Goal: Task Accomplishment & Management: Manage account settings

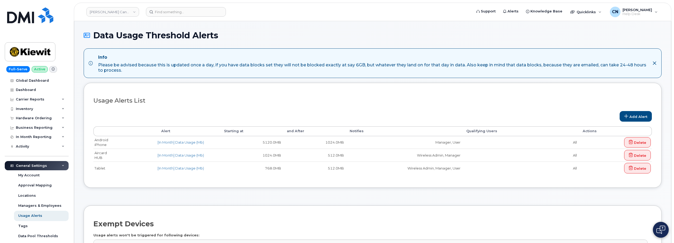
select select
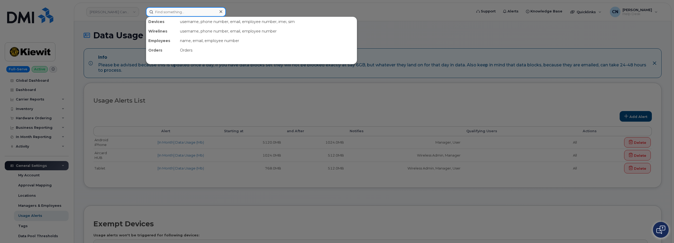
click at [156, 10] on input at bounding box center [186, 12] width 80 height 10
paste input "9515390887"
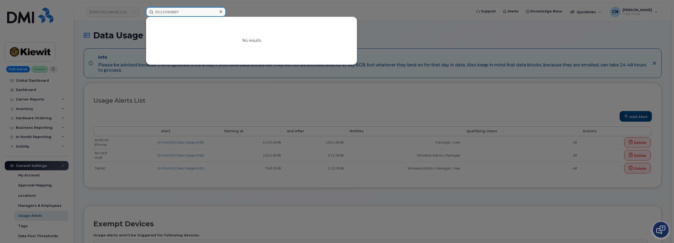
drag, startPoint x: 194, startPoint y: 11, endPoint x: 103, endPoint y: 15, distance: 90.6
click at [142, 9] on div "9515390887 No results" at bounding box center [307, 12] width 331 height 10
paste input "Michael Ztino"
drag, startPoint x: 187, startPoint y: 16, endPoint x: 128, endPoint y: 15, distance: 58.3
click at [142, 15] on div "Michael Ztino No results" at bounding box center [307, 12] width 331 height 10
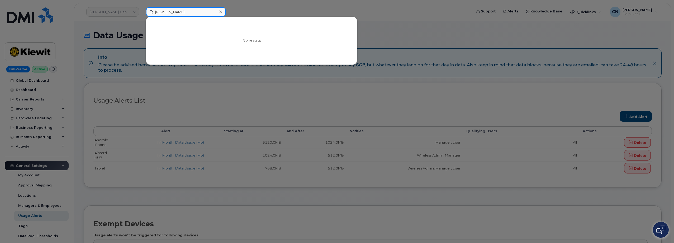
paste input "3234401730"
click at [177, 14] on input "3234401730" at bounding box center [186, 12] width 80 height 10
drag, startPoint x: 184, startPoint y: 12, endPoint x: 77, endPoint y: 14, distance: 106.9
click at [142, 14] on div "3234401730 No results" at bounding box center [307, 12] width 331 height 10
paste input "8168685647"
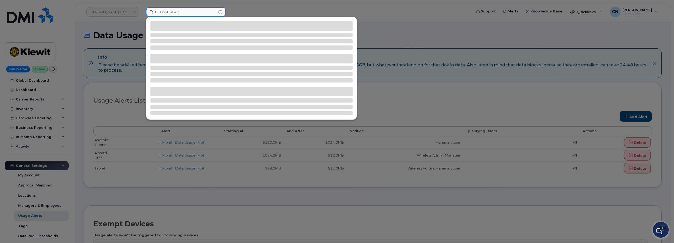
type input "8168685647"
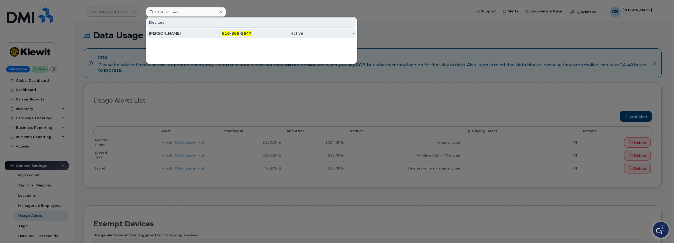
click at [162, 31] on div "ANA BIVIANO" at bounding box center [174, 33] width 51 height 5
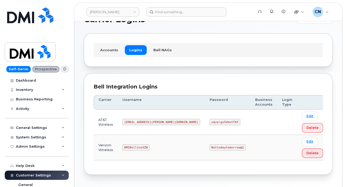
scroll to position [34, 0]
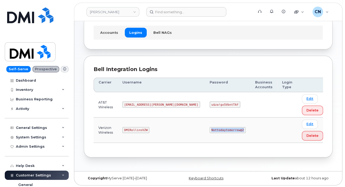
drag, startPoint x: 180, startPoint y: 130, endPoint x: 234, endPoint y: 128, distance: 55.0
click at [229, 129] on tr "Verizon Wireless DMIRollinsVZW Nottodaytomorrow@2 Edit Delete" at bounding box center [210, 129] width 234 height 25
copy code "Nottodaytomorrow@2"
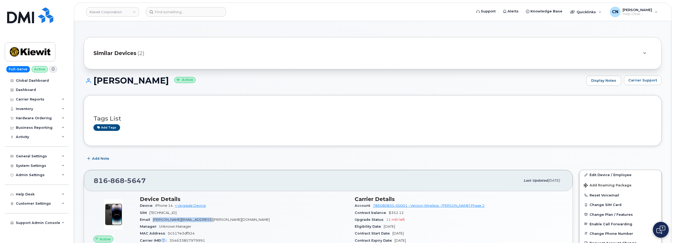
drag, startPoint x: 154, startPoint y: 219, endPoint x: 225, endPoint y: 218, distance: 70.8
click at [224, 218] on div "Email MICHAEL.ZETINO@MASSELEC.COM" at bounding box center [244, 219] width 209 height 7
copy span "[PERSON_NAME][EMAIL_ADDRESS][PERSON_NAME][DOMAIN_NAME]"
click at [593, 173] on link "Edit Device / Employee" at bounding box center [621, 175] width 82 height 10
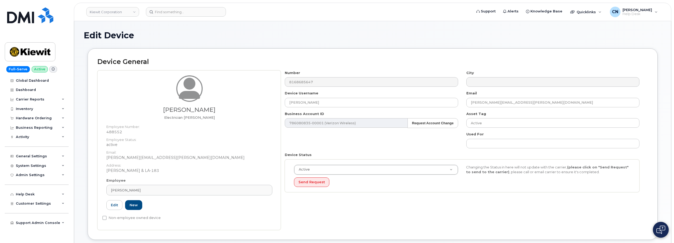
drag, startPoint x: 98, startPoint y: 183, endPoint x: 62, endPoint y: 183, distance: 36.2
drag, startPoint x: 96, startPoint y: 187, endPoint x: 73, endPoint y: 188, distance: 23.3
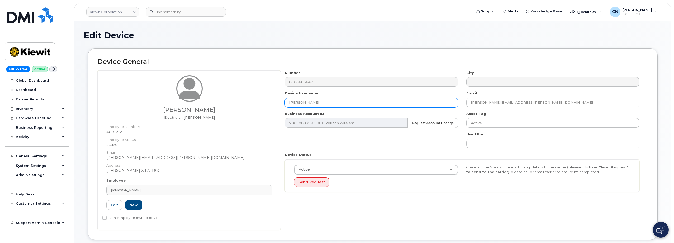
drag, startPoint x: 324, startPoint y: 101, endPoint x: 260, endPoint y: 95, distance: 64.4
click at [260, 95] on div "Michael Zetino Electrician Foreman Employee Number: 488552 Employee Status: act…" at bounding box center [372, 149] width 551 height 159
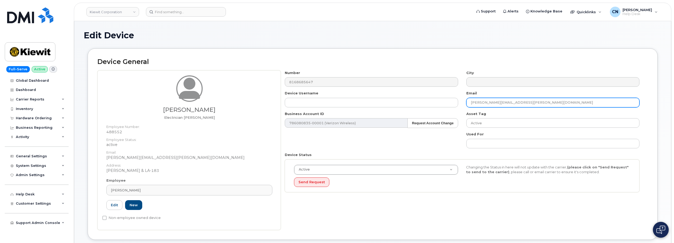
drag, startPoint x: 499, startPoint y: 102, endPoint x: 377, endPoint y: 109, distance: 122.4
click at [377, 109] on div "Number 8168685647 City Device Username Email MICHAEL.ZETINO@MASSELEC.COM Busine…" at bounding box center [462, 133] width 363 height 126
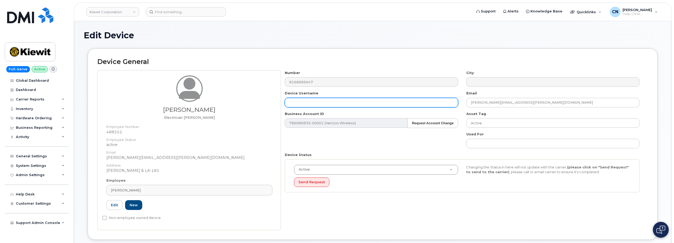
click at [353, 104] on input "text" at bounding box center [371, 103] width 173 height 10
paste input "MICHAEL.ZETINO"
click at [305, 102] on input "MICHAEL.ZETINO" at bounding box center [371, 103] width 173 height 10
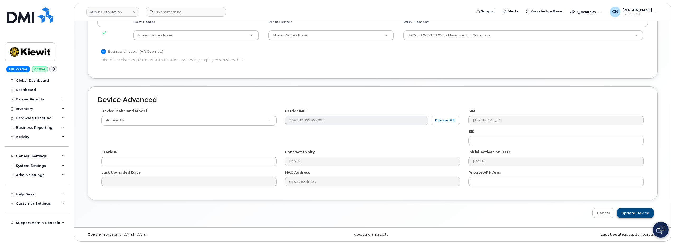
scroll to position [300, 0]
type input "MICHAEL ZETINO"
click at [625, 209] on input "Update Device" at bounding box center [635, 211] width 37 height 10
type input "Saving..."
